Goal: Transaction & Acquisition: Download file/media

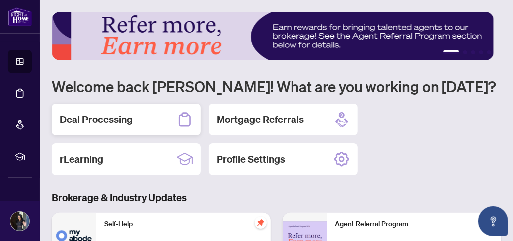
click at [116, 125] on h2 "Deal Processing" at bounding box center [96, 120] width 73 height 14
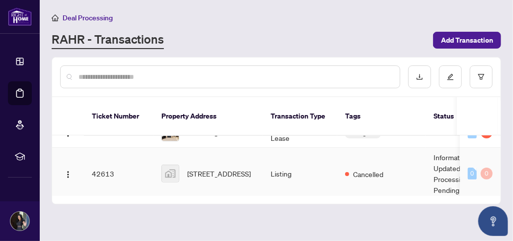
scroll to position [199, 0]
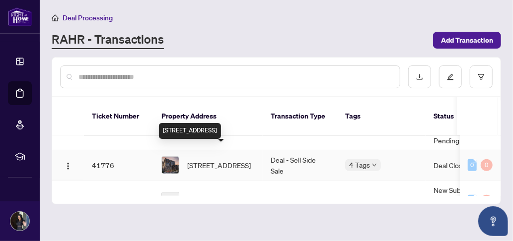
click at [221, 160] on span "[STREET_ADDRESS]" at bounding box center [219, 165] width 64 height 11
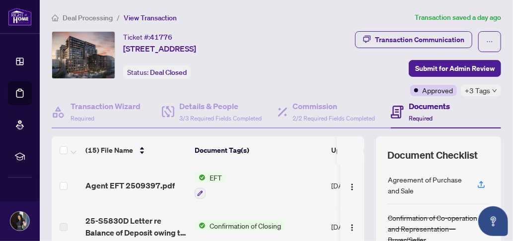
scroll to position [50, 0]
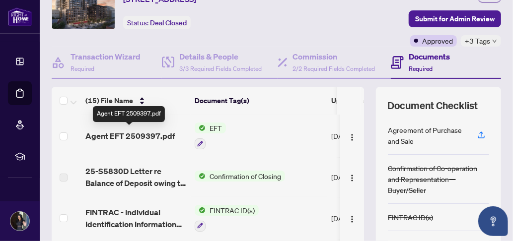
click at [149, 133] on span "Agent EFT 2509397.pdf" at bounding box center [129, 136] width 89 height 12
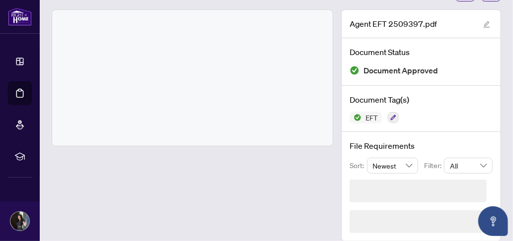
scroll to position [29, 0]
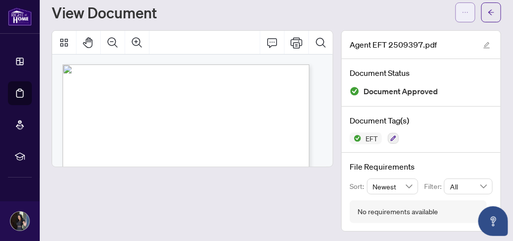
click at [462, 10] on icon "ellipsis" at bounding box center [465, 12] width 7 height 7
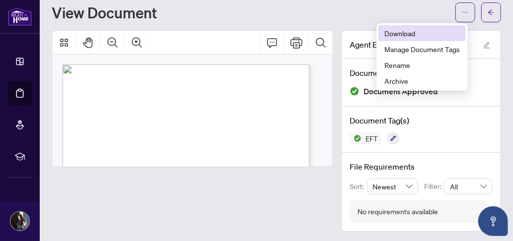
click at [409, 31] on span "Download" at bounding box center [423, 33] width 76 height 11
